Goal: Task Accomplishment & Management: Manage account settings

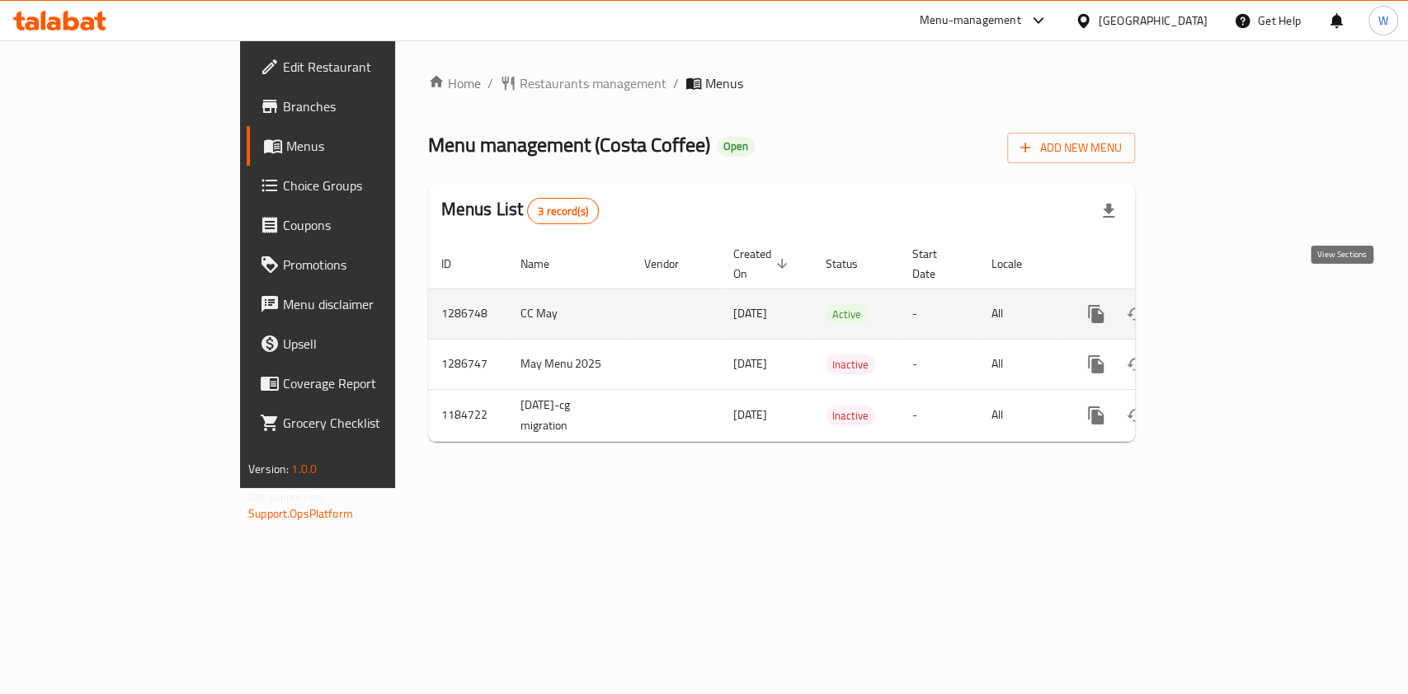
click at [1225, 304] on icon "enhanced table" at bounding box center [1215, 314] width 20 height 20
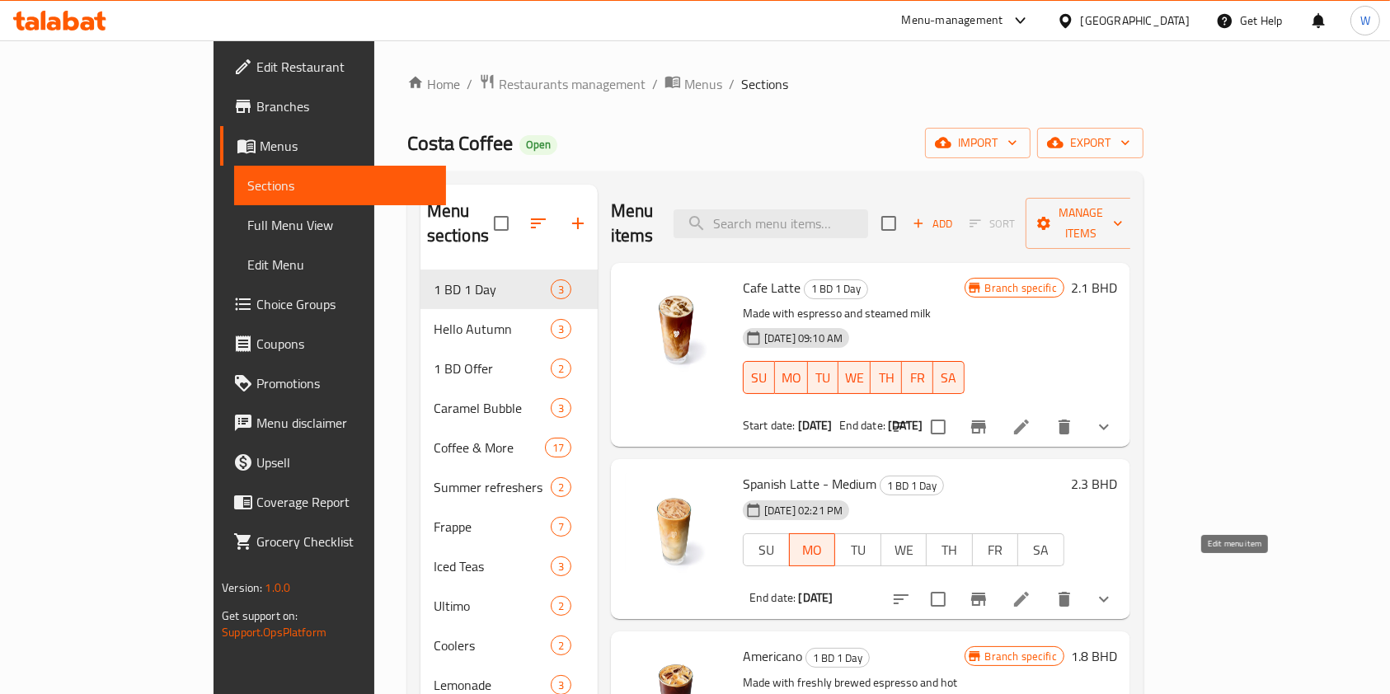
click at [1032, 590] on icon at bounding box center [1022, 600] width 20 height 20
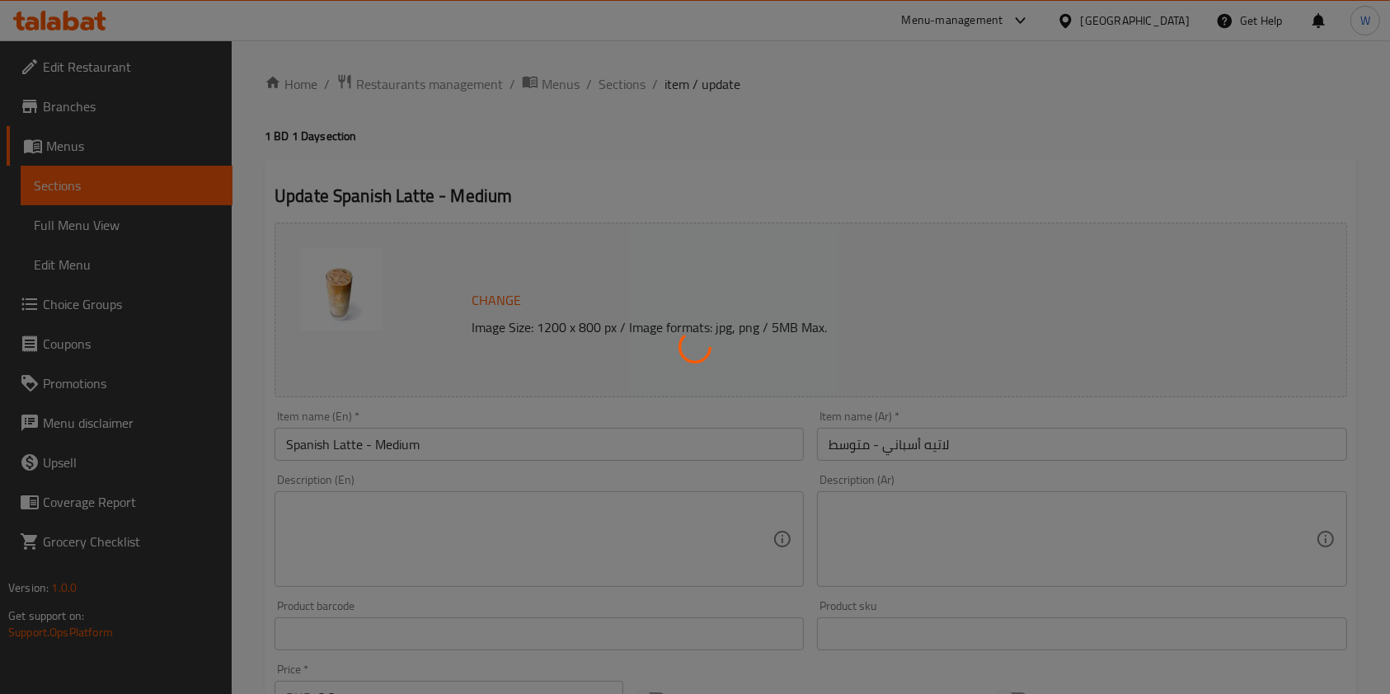
type input "Your Drink Type"
type input "1"
type input "اختيارك من القهوة"
type input "1"
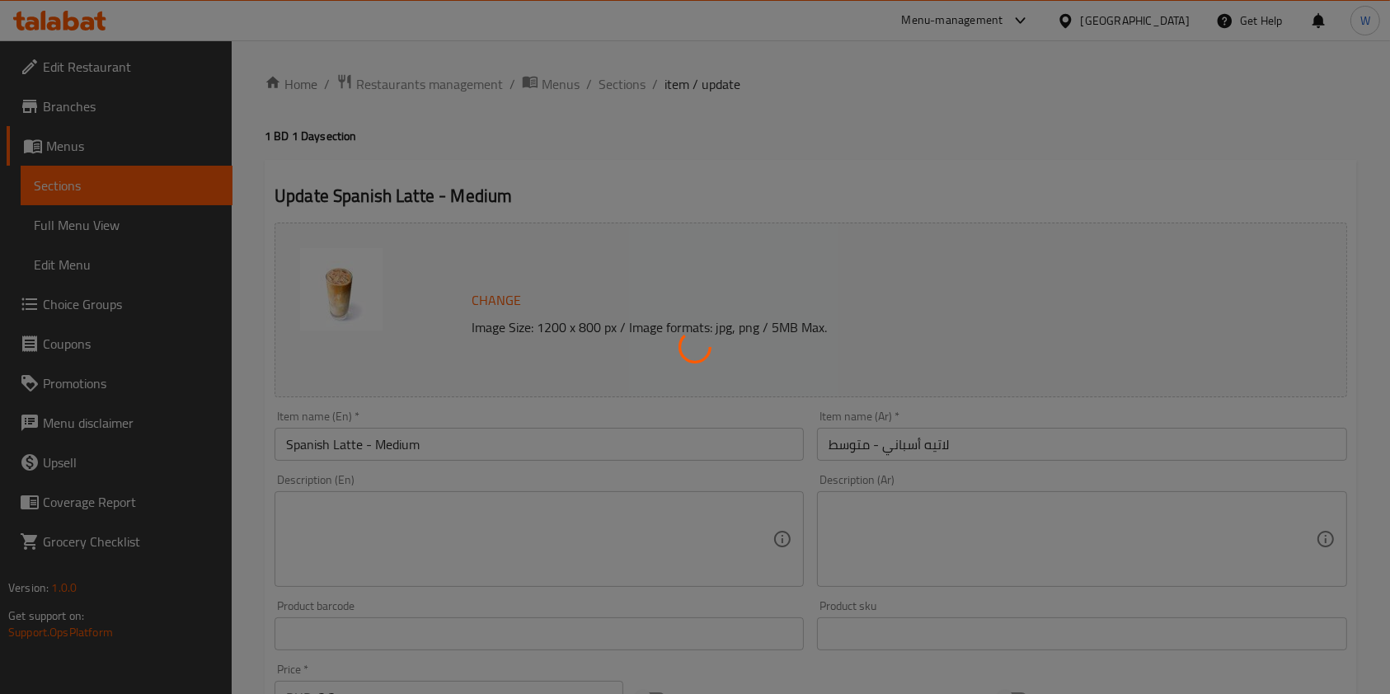
type input "1"
type input "إختيارك من الحليب:"
type input "1"
type input "Add On:"
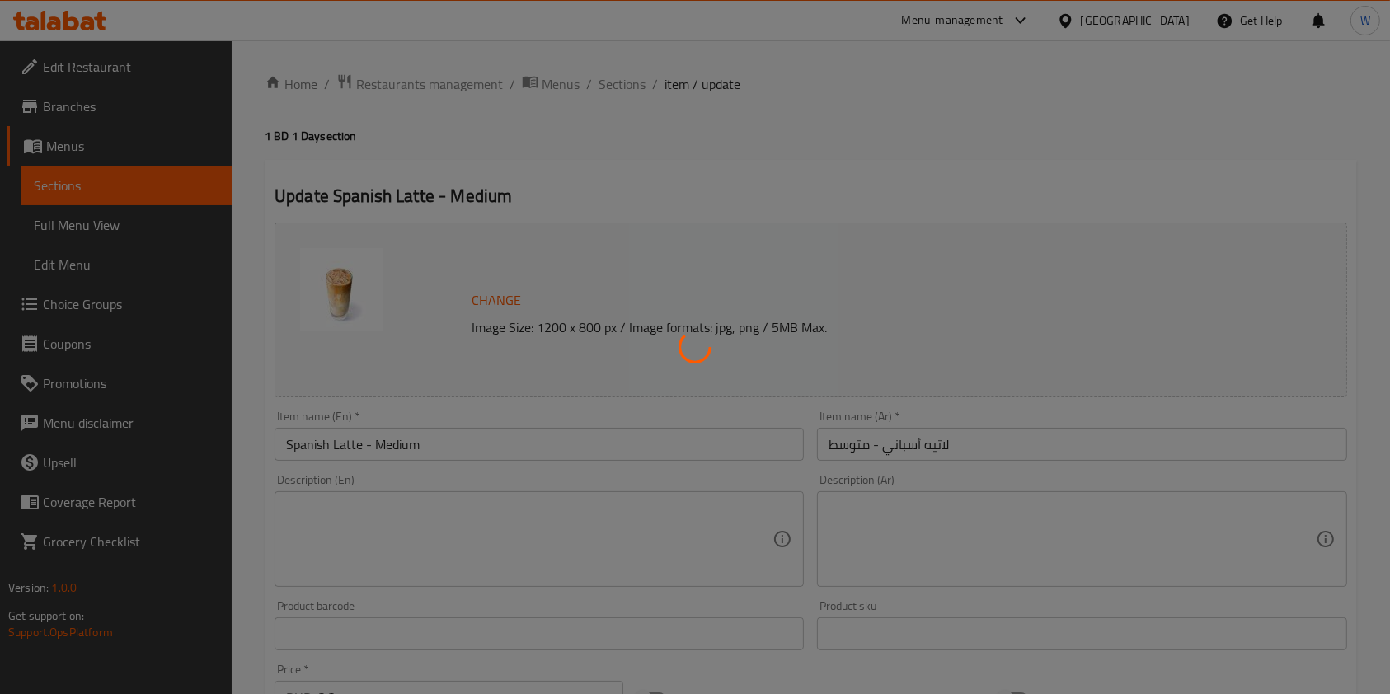
type input "0"
type input "9"
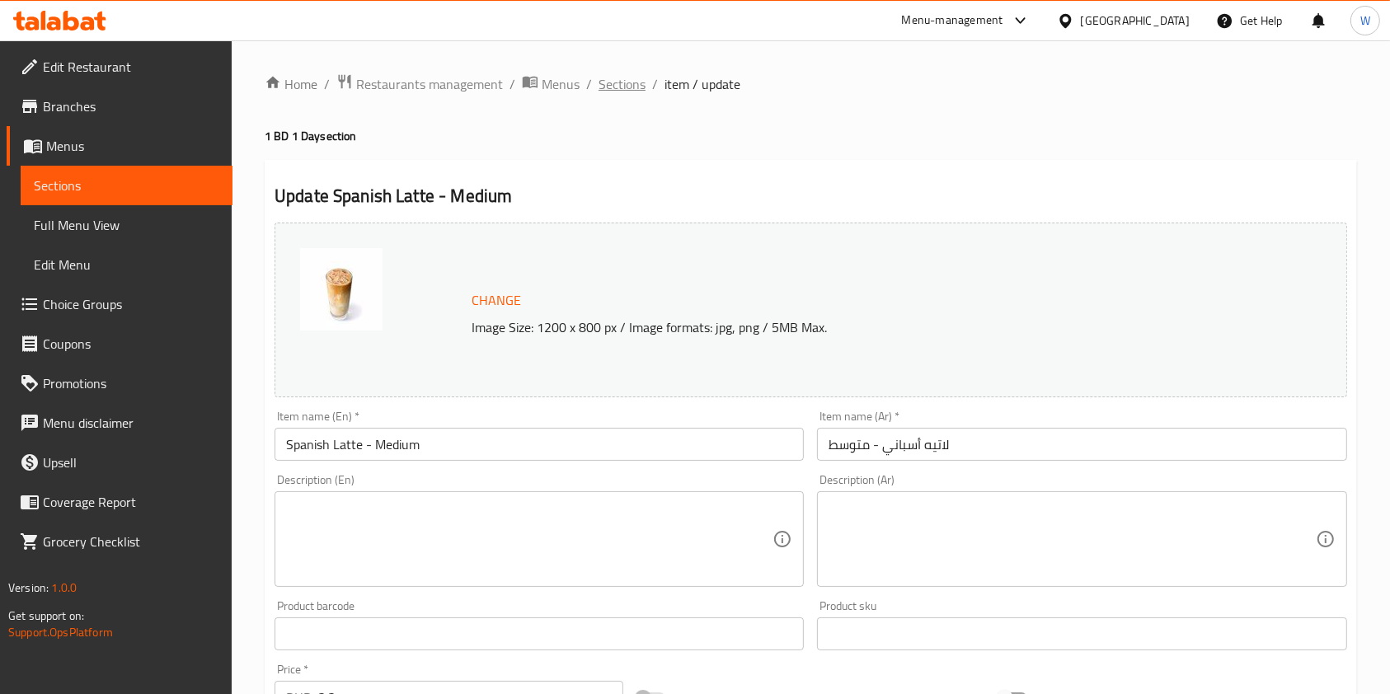
click at [600, 88] on span "Sections" at bounding box center [622, 84] width 47 height 20
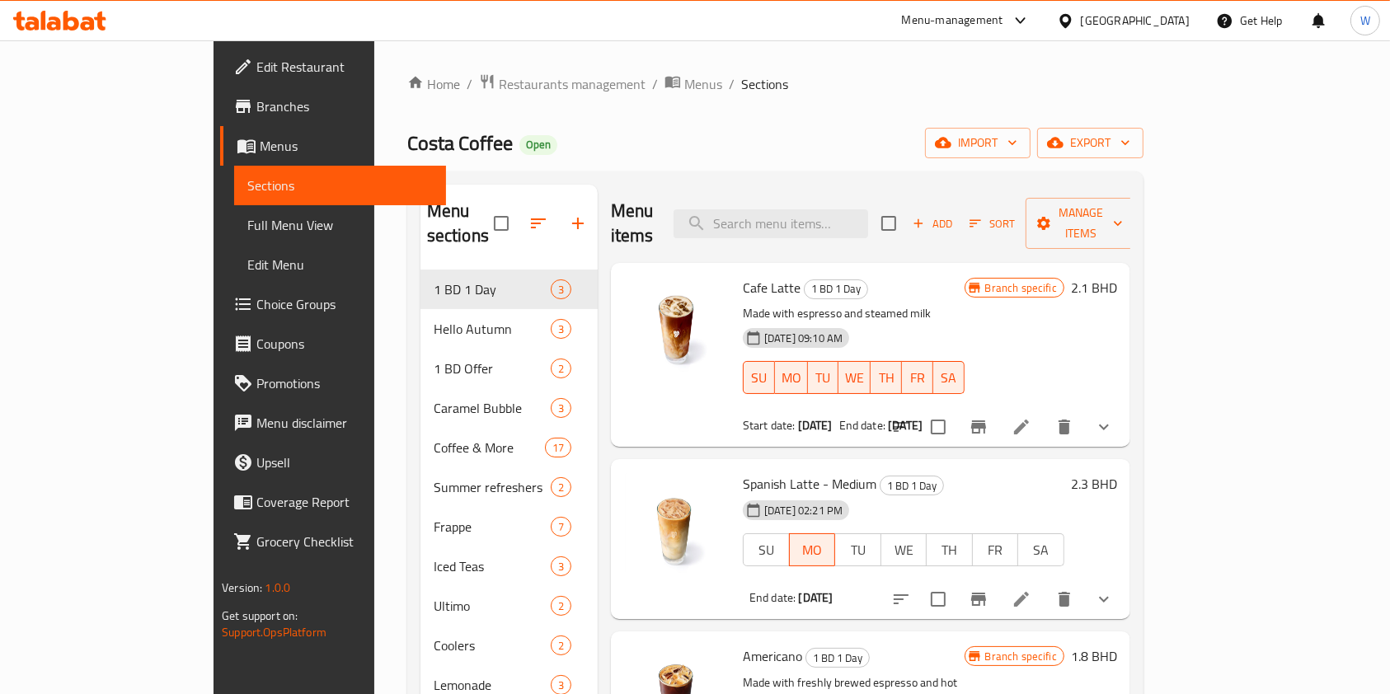
click at [433, 68] on div "Home / Restaurants management / Menus / Sections Costa Coffee Open import expor…" at bounding box center [775, 537] width 802 height 995
click at [499, 82] on span "Restaurants management" at bounding box center [572, 84] width 147 height 20
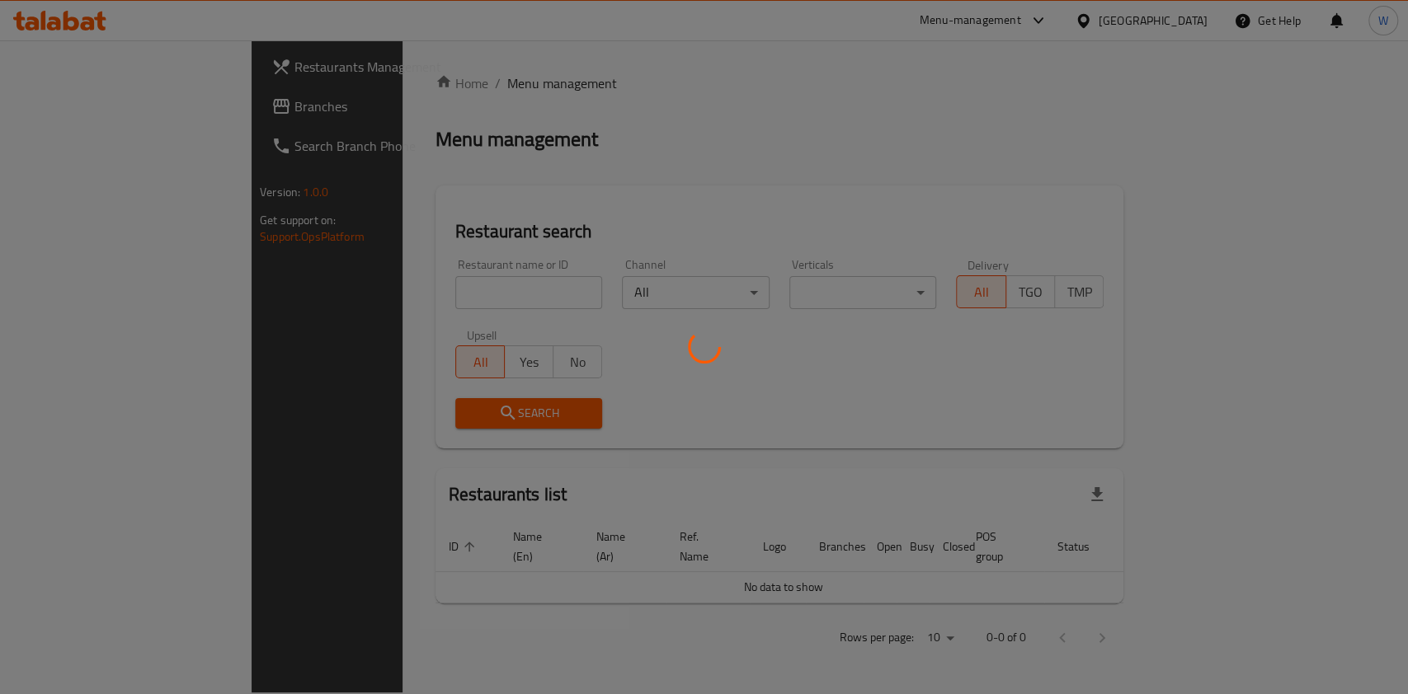
click at [448, 274] on div at bounding box center [704, 347] width 1408 height 694
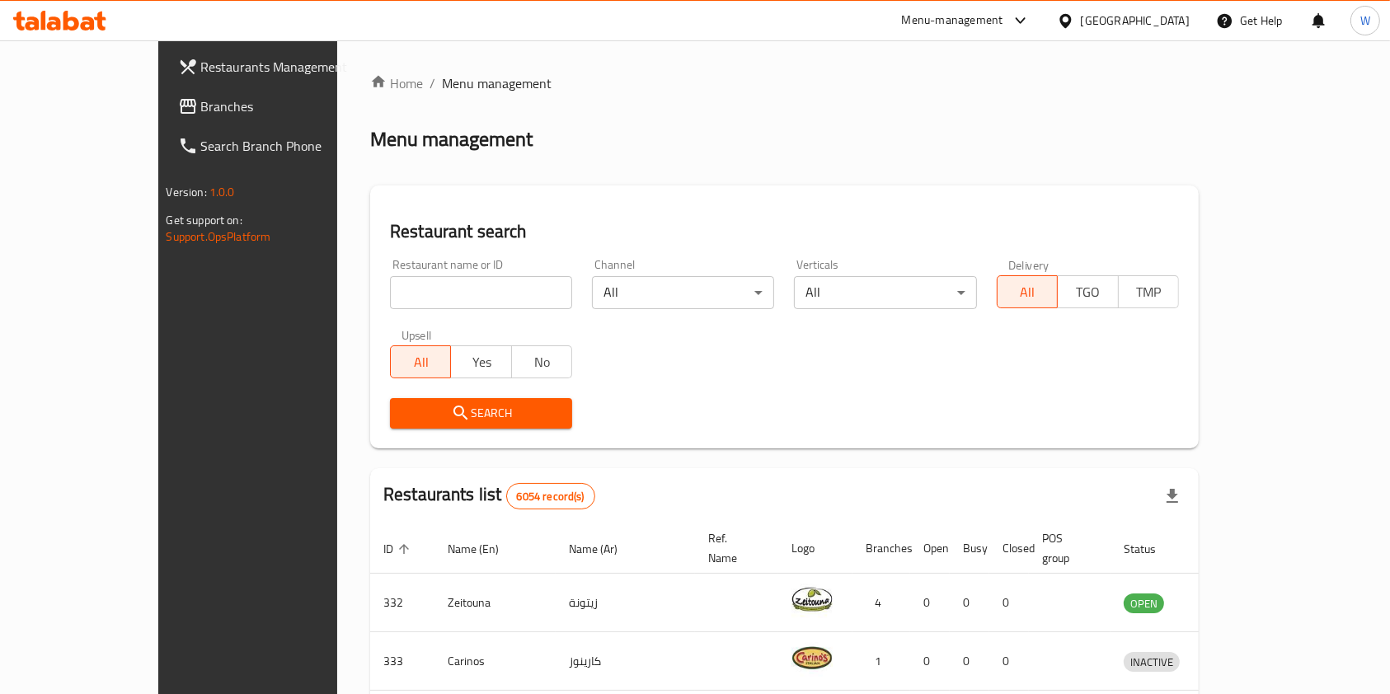
click at [447, 295] on div at bounding box center [695, 347] width 1390 height 694
click at [443, 294] on input "search" at bounding box center [481, 292] width 182 height 33
paste input "HONEY RESTAURANT"
type input "HONEY RESTAURANT"
click button "Search" at bounding box center [481, 413] width 182 height 31
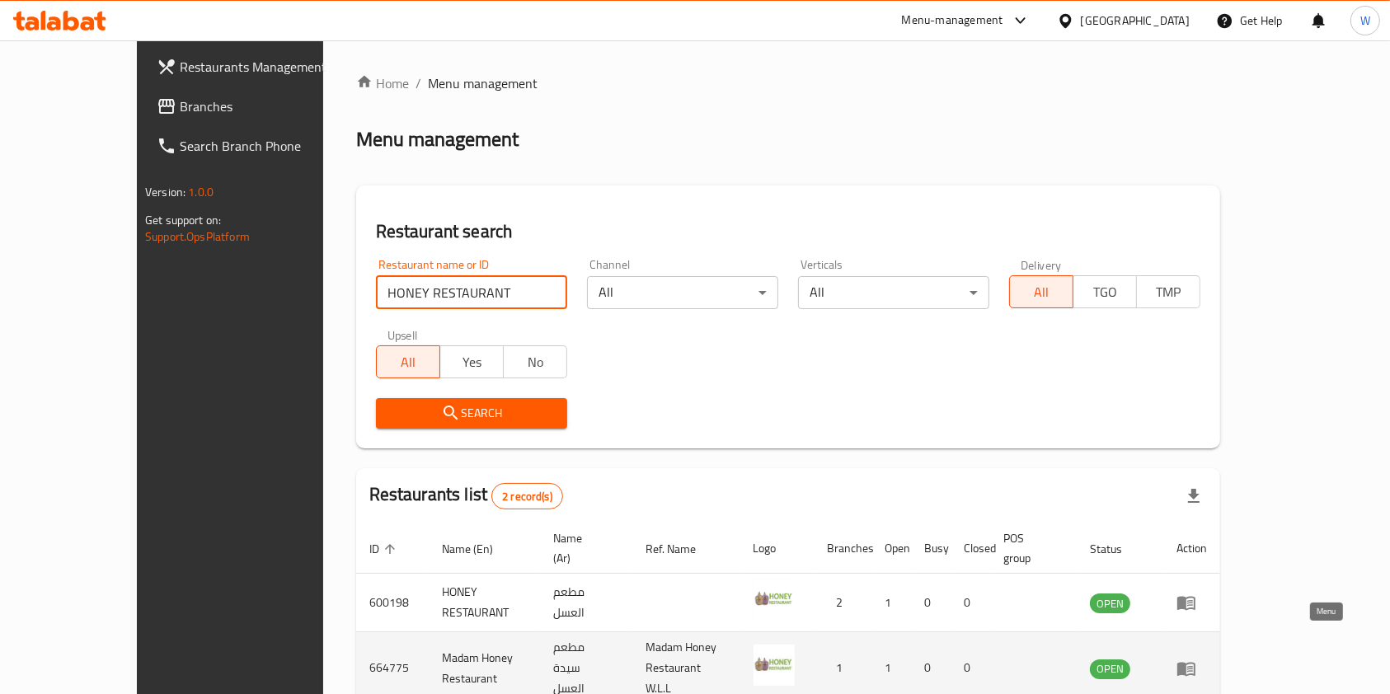
click at [1197, 659] on icon "enhanced table" at bounding box center [1187, 669] width 20 height 20
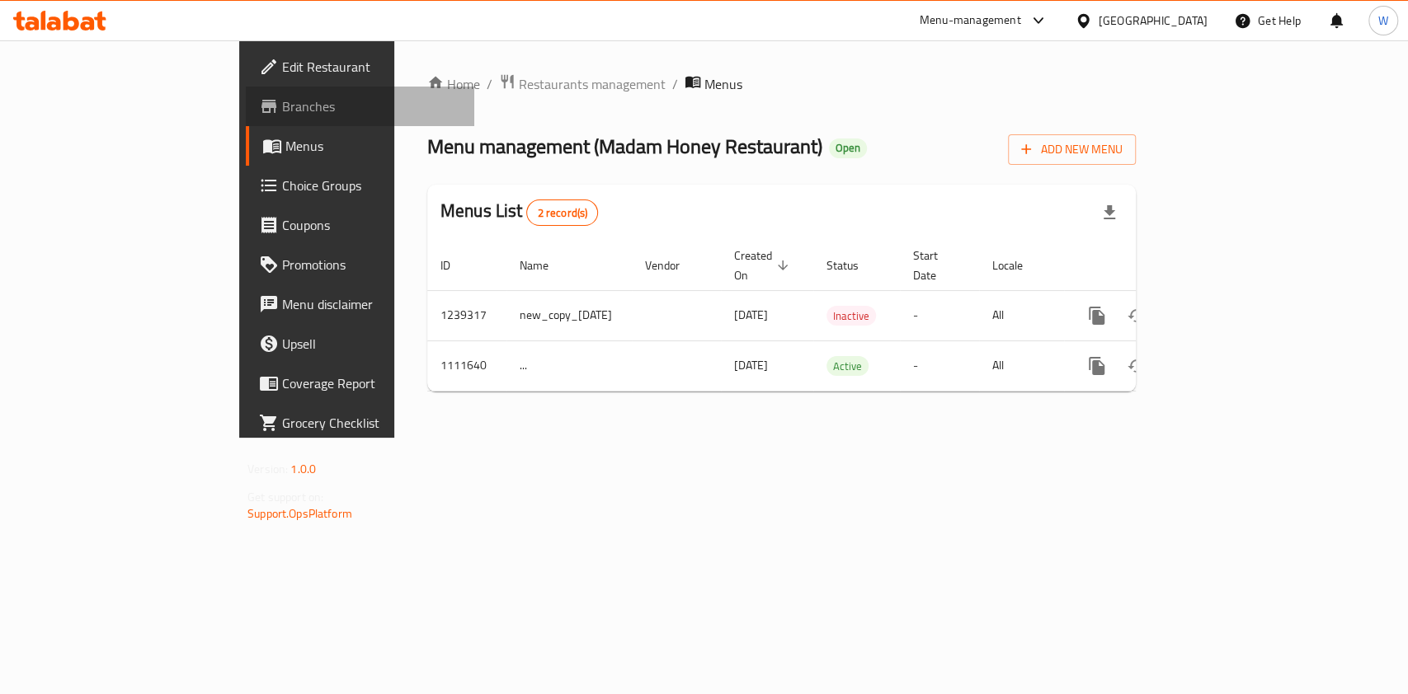
click at [246, 120] on link "Branches" at bounding box center [360, 107] width 228 height 40
